Goal: Information Seeking & Learning: Learn about a topic

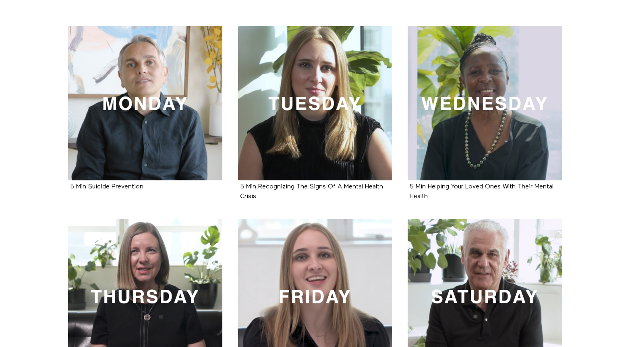
scroll to position [121, 0]
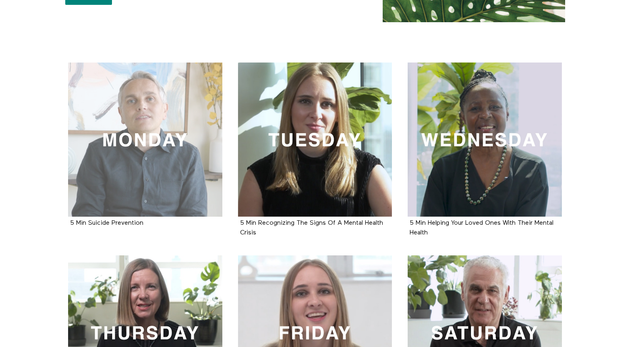
click at [163, 151] on div at bounding box center [145, 139] width 154 height 154
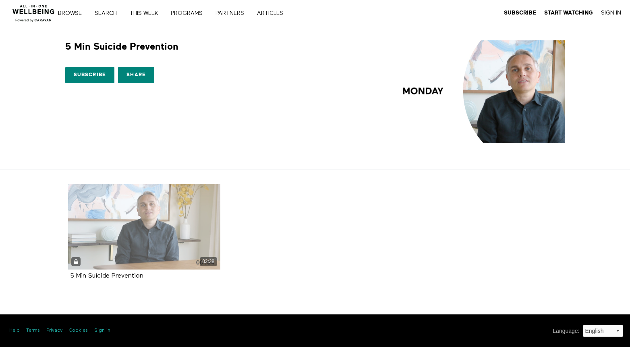
click at [158, 222] on div "03:38" at bounding box center [144, 226] width 152 height 85
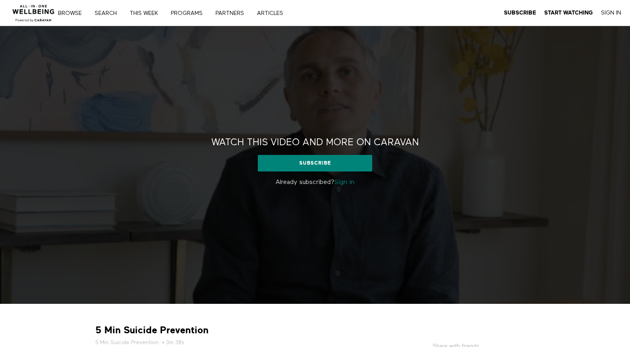
click at [345, 182] on link "Sign in" at bounding box center [344, 182] width 20 height 6
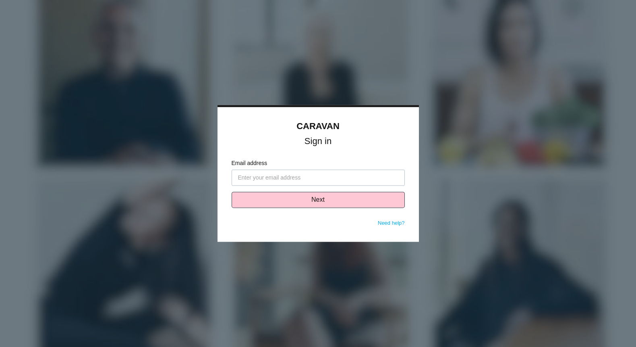
click at [318, 178] on input "Email address" at bounding box center [318, 178] width 173 height 16
type input "jennifer.hubert@kleingers.com"
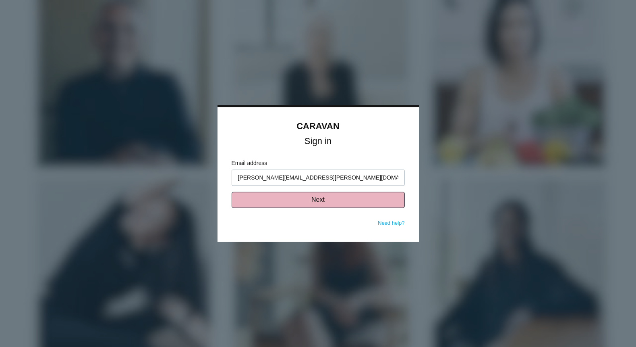
click at [323, 203] on button "Next" at bounding box center [318, 200] width 173 height 16
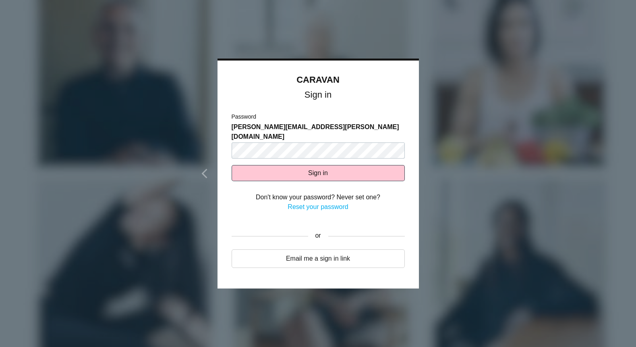
click at [323, 203] on link "Reset your password" at bounding box center [318, 206] width 60 height 7
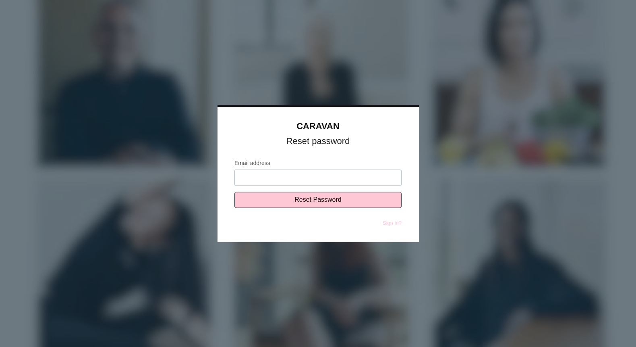
click at [305, 174] on input "Email address" at bounding box center [318, 178] width 167 height 16
click at [467, 185] on div at bounding box center [318, 173] width 636 height 347
click at [332, 179] on input "Email address" at bounding box center [318, 178] width 167 height 16
type input "[PERSON_NAME][EMAIL_ADDRESS][PERSON_NAME][DOMAIN_NAME]"
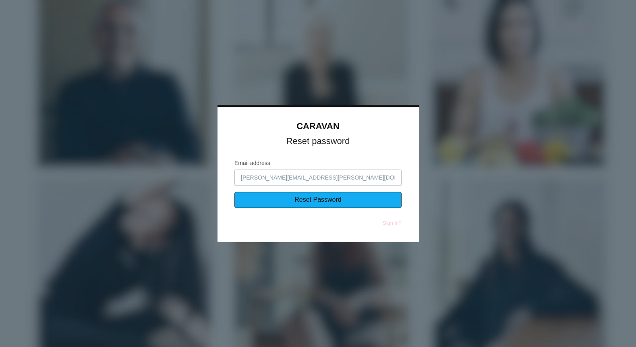
click at [328, 200] on input "Reset Password" at bounding box center [318, 200] width 167 height 16
type input "Sending..."
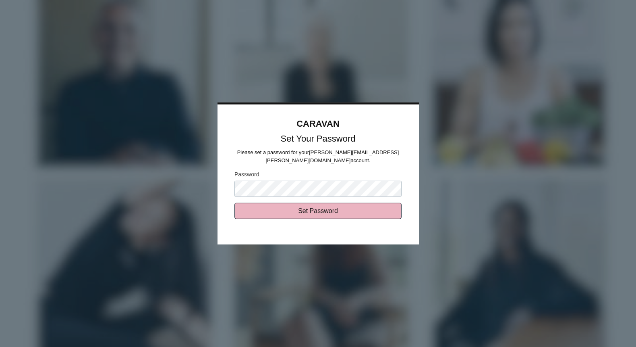
click at [316, 210] on input "Set Password" at bounding box center [318, 211] width 167 height 16
type input "Sending..."
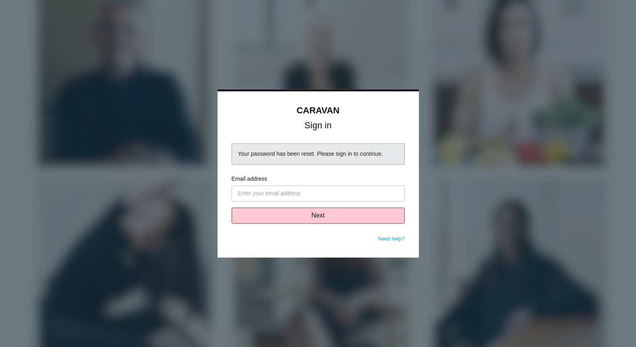
click at [321, 194] on input "Email address" at bounding box center [318, 193] width 173 height 16
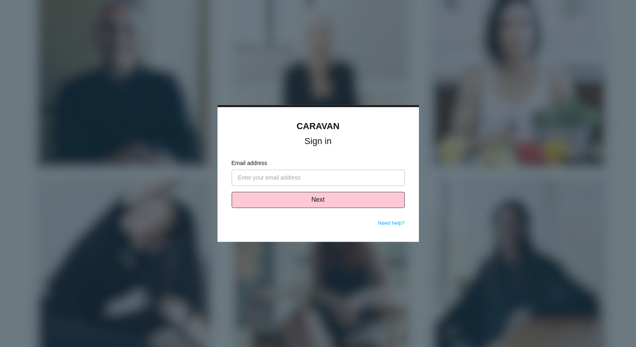
type input "[PERSON_NAME][EMAIL_ADDRESS][PERSON_NAME][DOMAIN_NAME]"
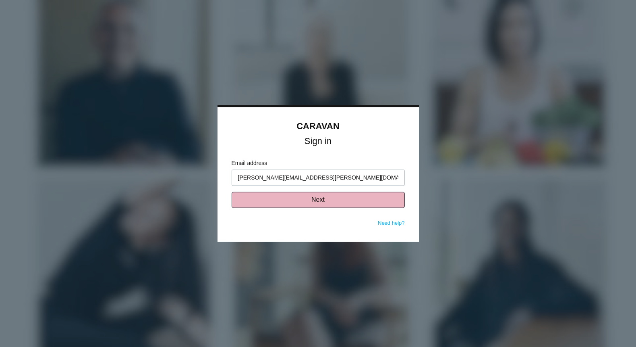
click at [316, 200] on button "Next" at bounding box center [318, 200] width 173 height 16
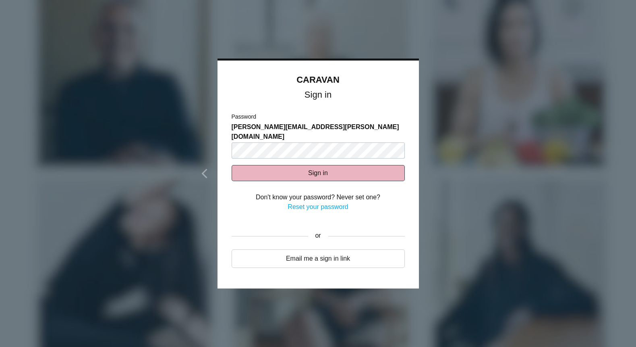
click at [320, 165] on button "Sign in" at bounding box center [318, 173] width 173 height 16
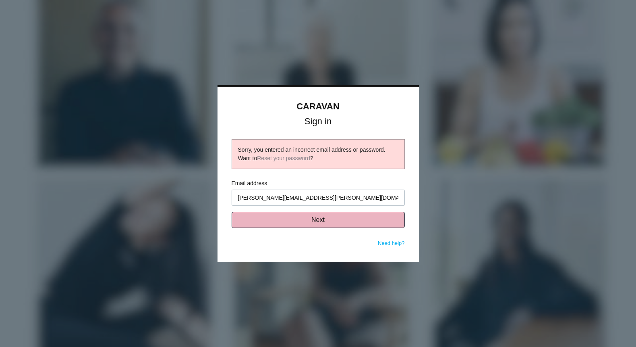
click at [329, 216] on button "Next" at bounding box center [318, 220] width 173 height 16
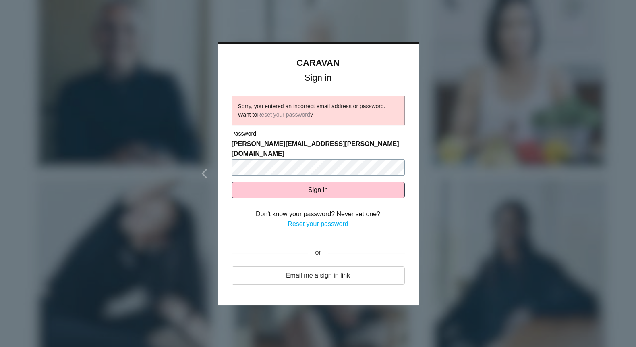
click at [120, 155] on body "CARAVAN Sign in Sorry, you entered an incorrect email address or password. Want…" at bounding box center [318, 173] width 636 height 347
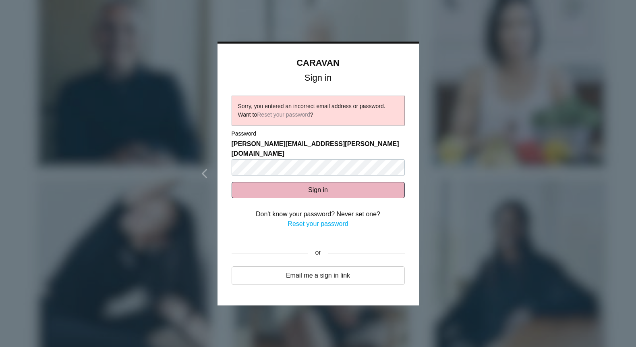
drag, startPoint x: 321, startPoint y: 180, endPoint x: 320, endPoint y: 184, distance: 4.5
click at [320, 182] on button "Sign in" at bounding box center [318, 190] width 173 height 16
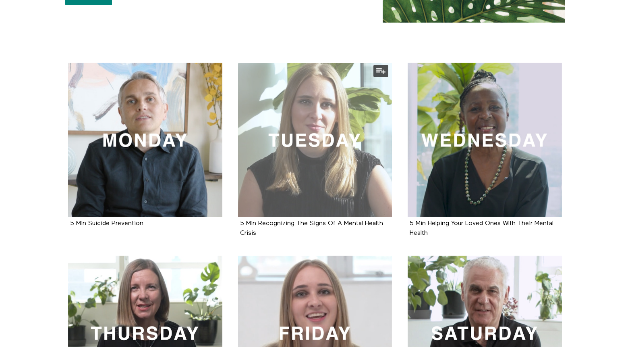
scroll to position [121, 0]
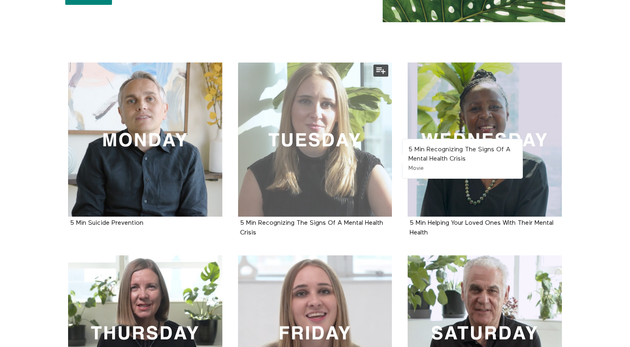
click at [317, 170] on div at bounding box center [315, 139] width 154 height 154
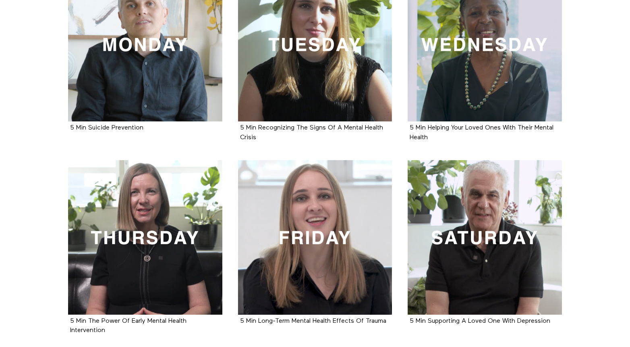
scroll to position [201, 0]
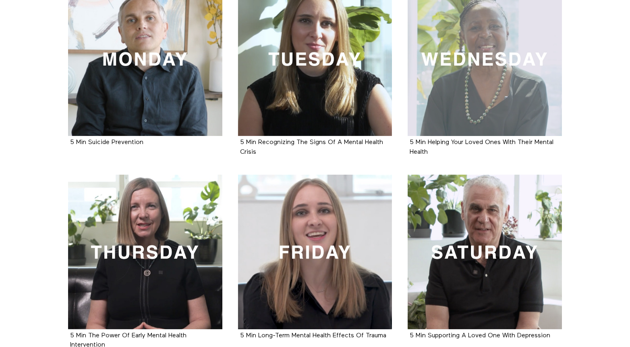
click at [498, 115] on div at bounding box center [485, 59] width 154 height 154
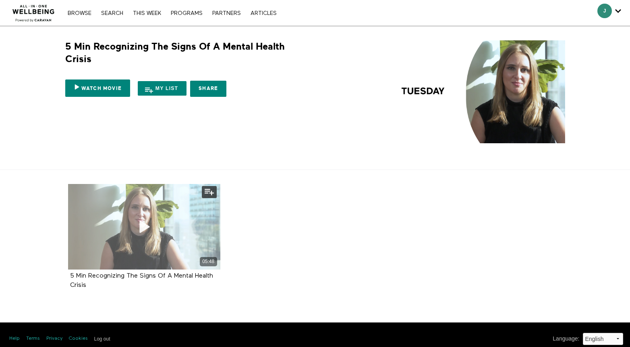
click at [138, 246] on div "05:48" at bounding box center [144, 226] width 152 height 85
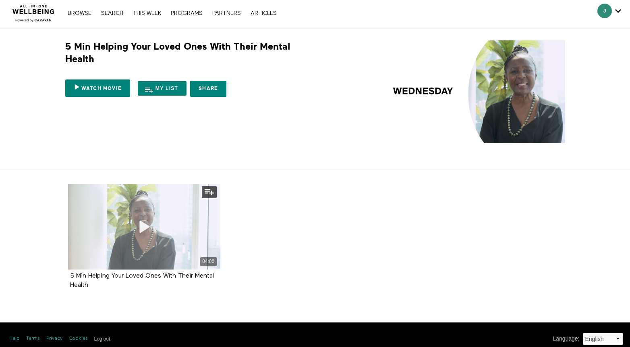
click at [158, 230] on div "04:00" at bounding box center [144, 226] width 152 height 85
